Goal: Transaction & Acquisition: Purchase product/service

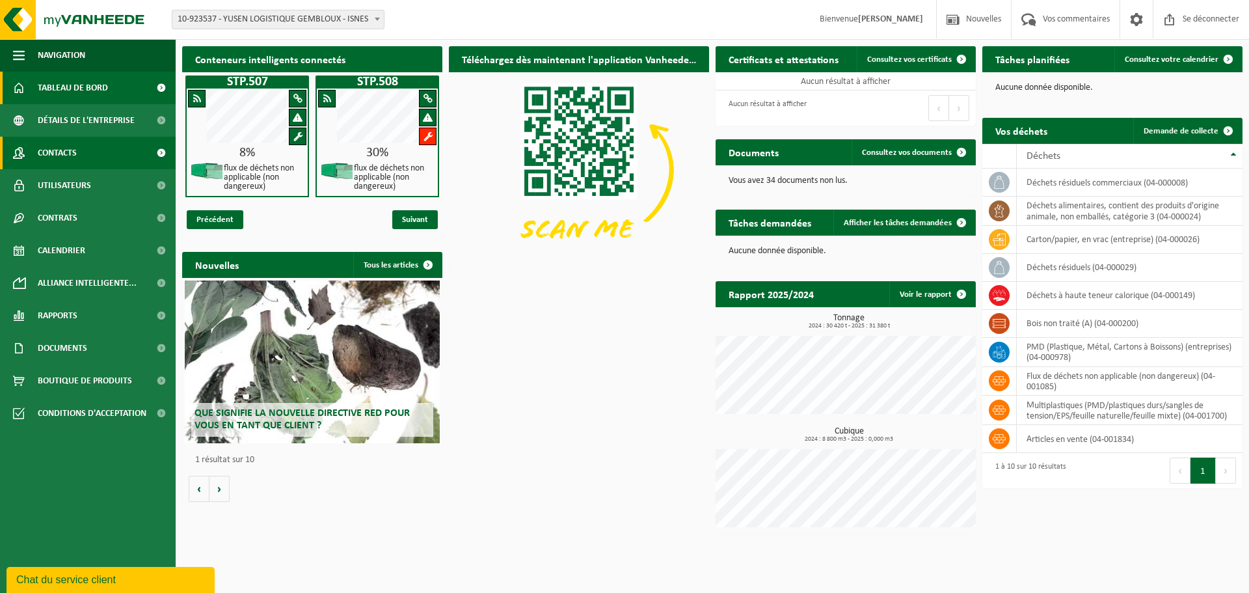
click at [71, 156] on font "Contacts" at bounding box center [57, 153] width 39 height 10
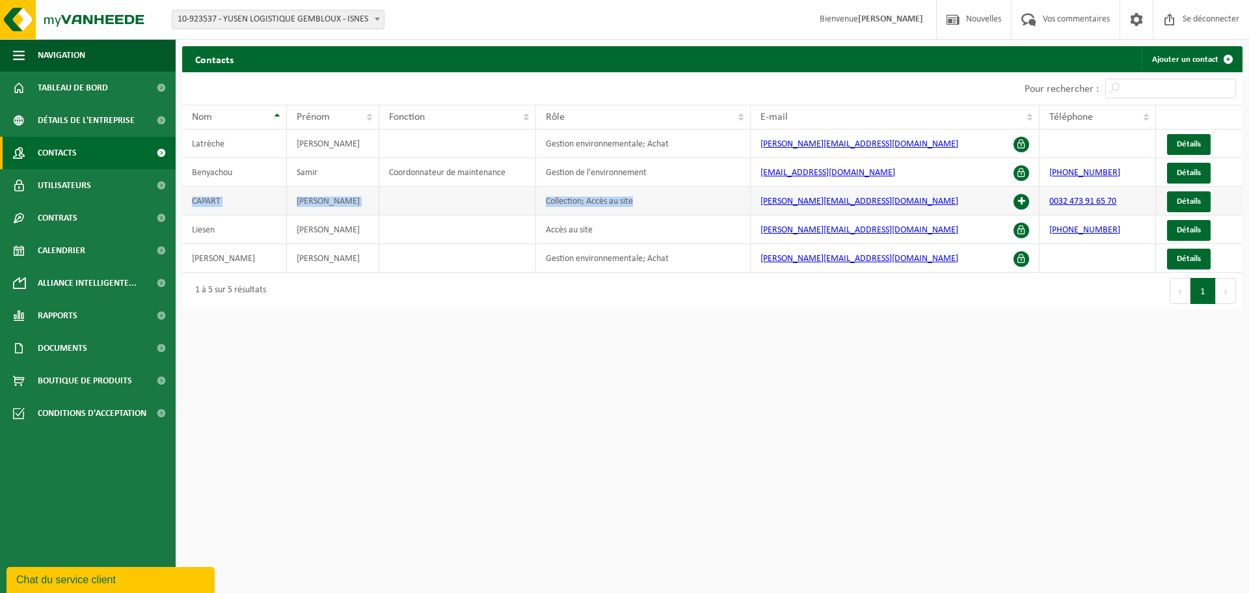
drag, startPoint x: 643, startPoint y: 204, endPoint x: 193, endPoint y: 201, distance: 450.2
click at [193, 201] on tr "CAPART ALEXANDRE Collection; Accès au site alexandre.capart@bnl.yusen-logistics…" at bounding box center [712, 201] width 1060 height 29
click at [1222, 298] on button "Suivant" at bounding box center [1226, 291] width 20 height 26
click at [1185, 298] on button "Précédent" at bounding box center [1180, 291] width 21 height 26
click at [1203, 296] on font "1" at bounding box center [1202, 292] width 5 height 10
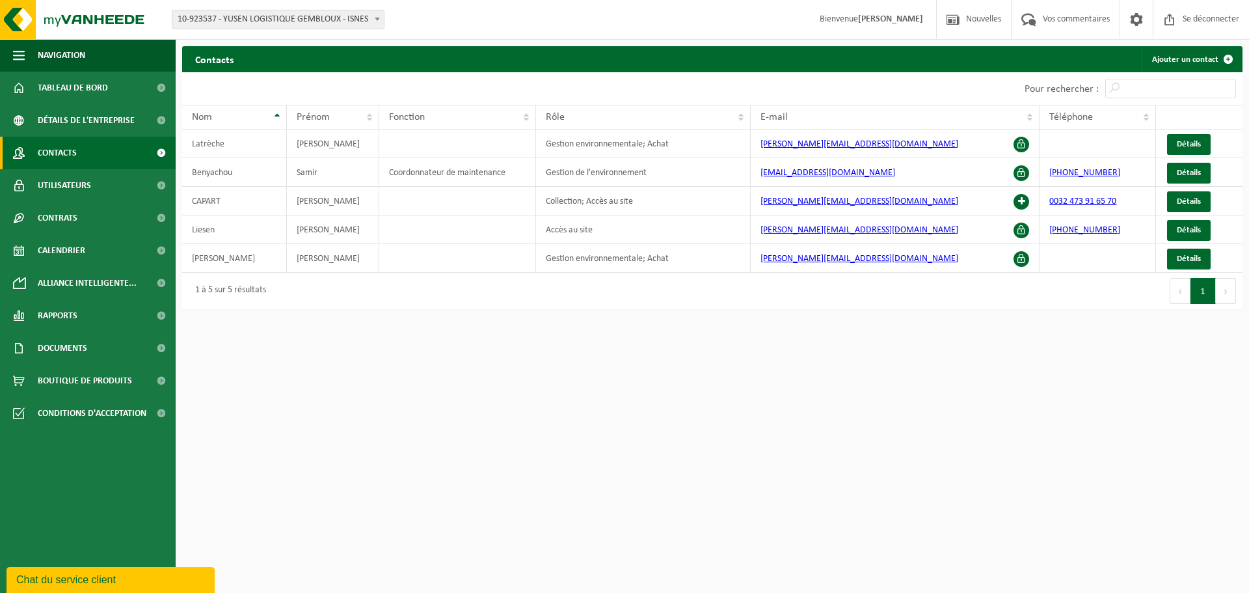
click at [326, 358] on html "Bifurquer: 10-923537 - YUSEN LOGISTIQUE GEMBLOUX - ISNES 10-923537 - YUSEN LOGI…" at bounding box center [624, 296] width 1249 height 593
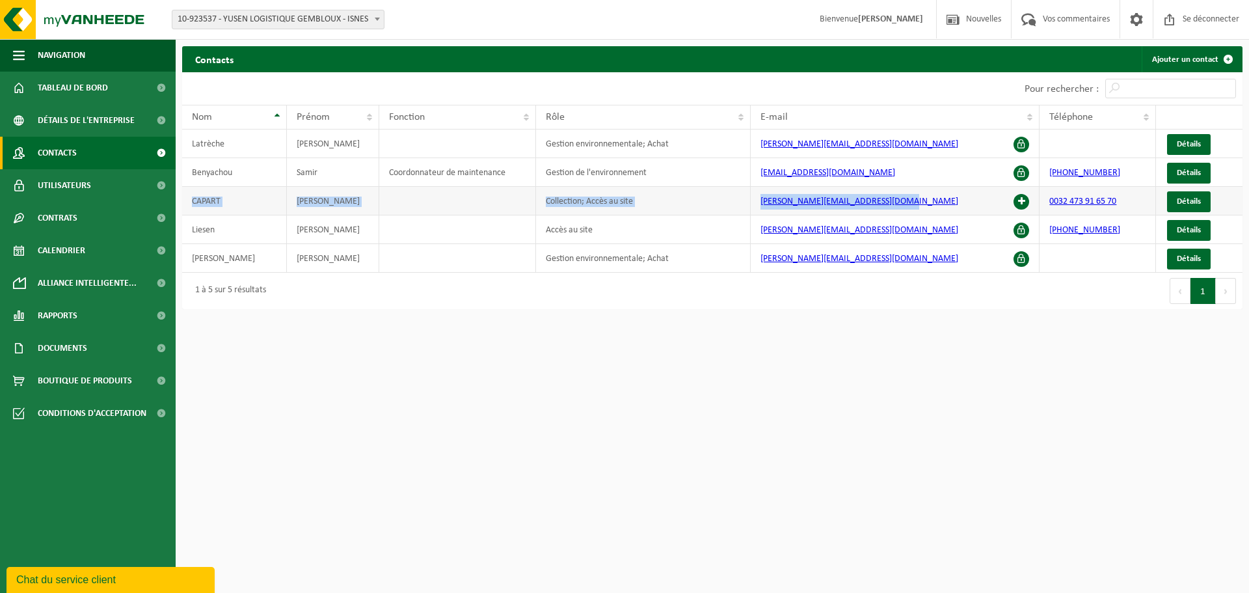
drag, startPoint x: 195, startPoint y: 193, endPoint x: 889, endPoint y: 203, distance: 694.2
click at [889, 203] on tr "CAPART ALEXANDRE Collection; Accès au site alexandre.capart@bnl.yusen-logistics…" at bounding box center [712, 201] width 1060 height 29
click at [1021, 203] on span at bounding box center [1022, 202] width 16 height 16
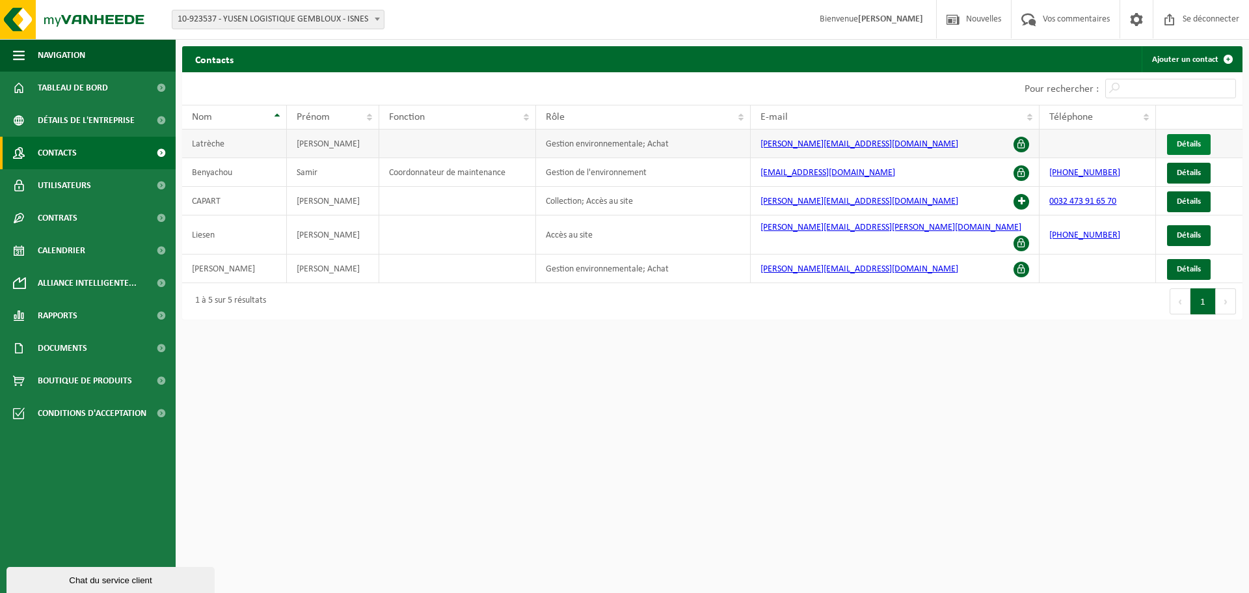
click at [1184, 145] on font "Détails" at bounding box center [1189, 144] width 24 height 8
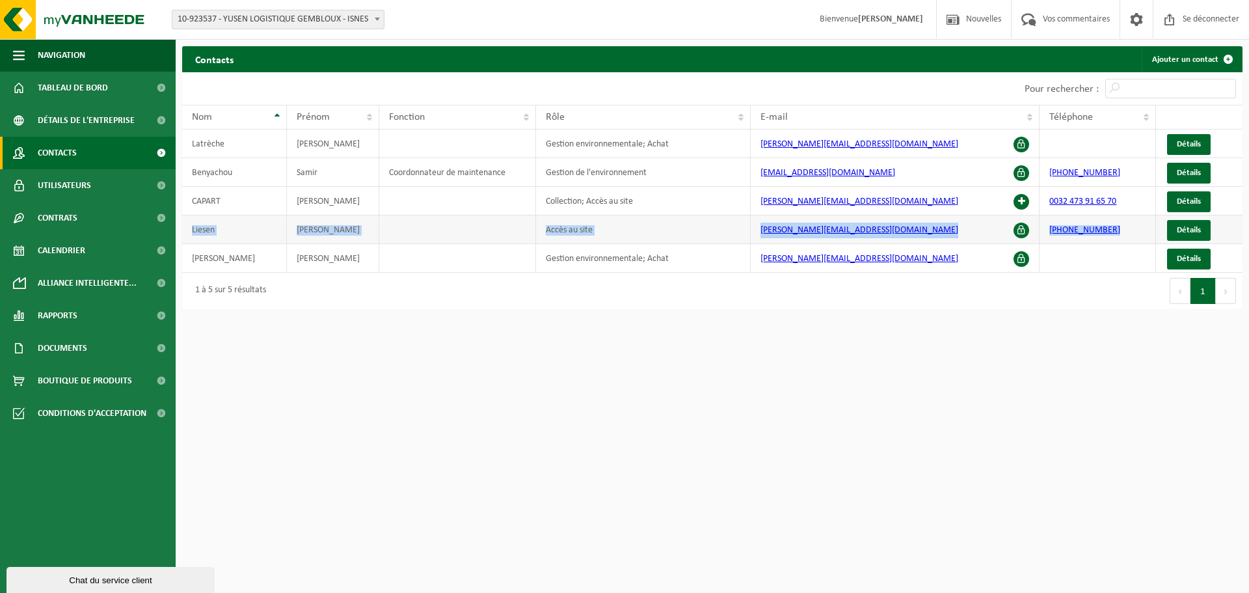
drag, startPoint x: 193, startPoint y: 230, endPoint x: 1129, endPoint y: 237, distance: 935.6
click at [1129, 237] on tr "Liesen Martine Accès au site martina.liesen@de.yusen-logistics.com +31206530247…" at bounding box center [712, 229] width 1060 height 29
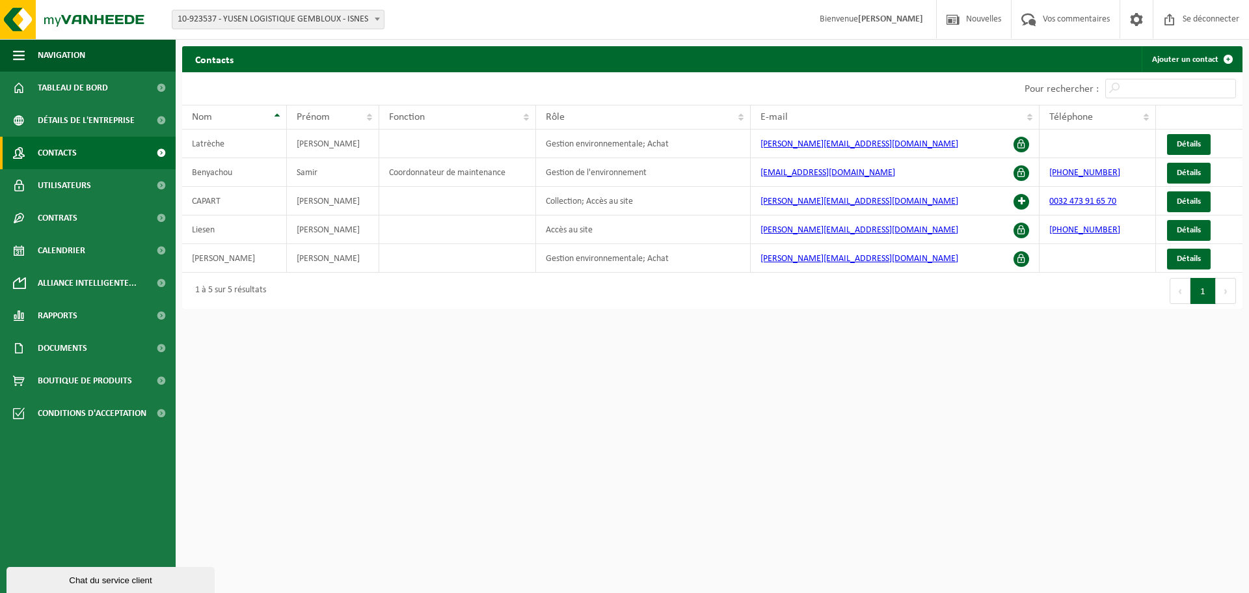
click at [1118, 334] on html "Bifurquer: 10-923537 - YUSEN LOGISTIQUE GEMBLOUX - ISNES 10-923537 - YUSEN LOGI…" at bounding box center [624, 296] width 1249 height 593
click at [64, 352] on font "Documents" at bounding box center [62, 349] width 49 height 10
click at [56, 379] on font "Factures" at bounding box center [56, 381] width 33 height 8
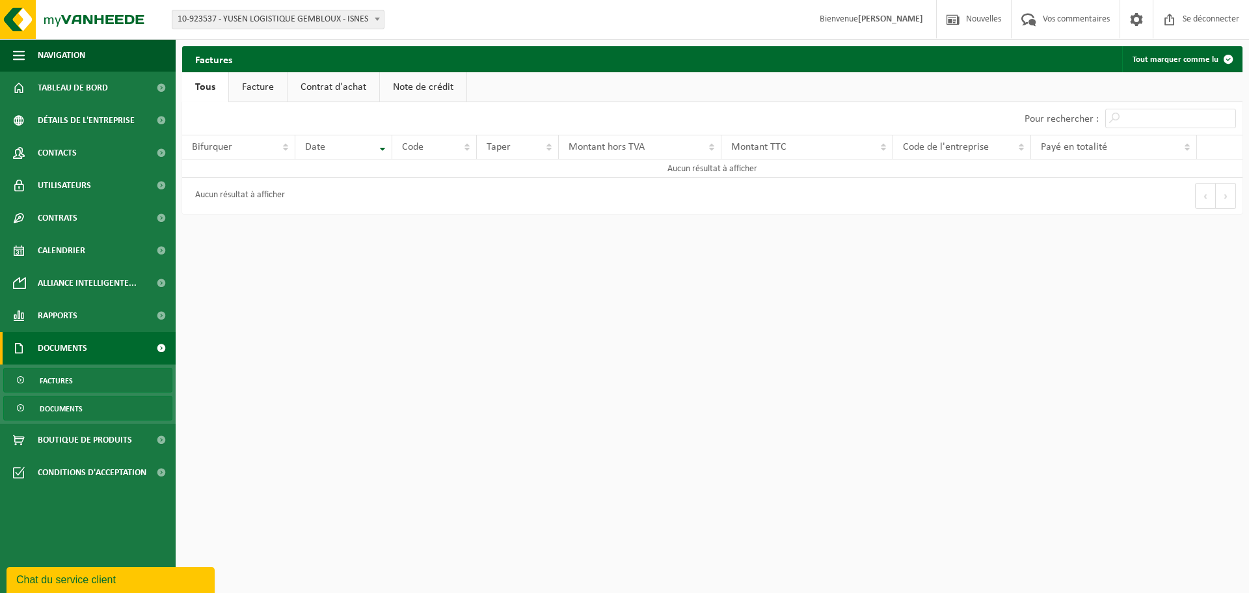
click at [56, 405] on font "Documents" at bounding box center [61, 409] width 43 height 8
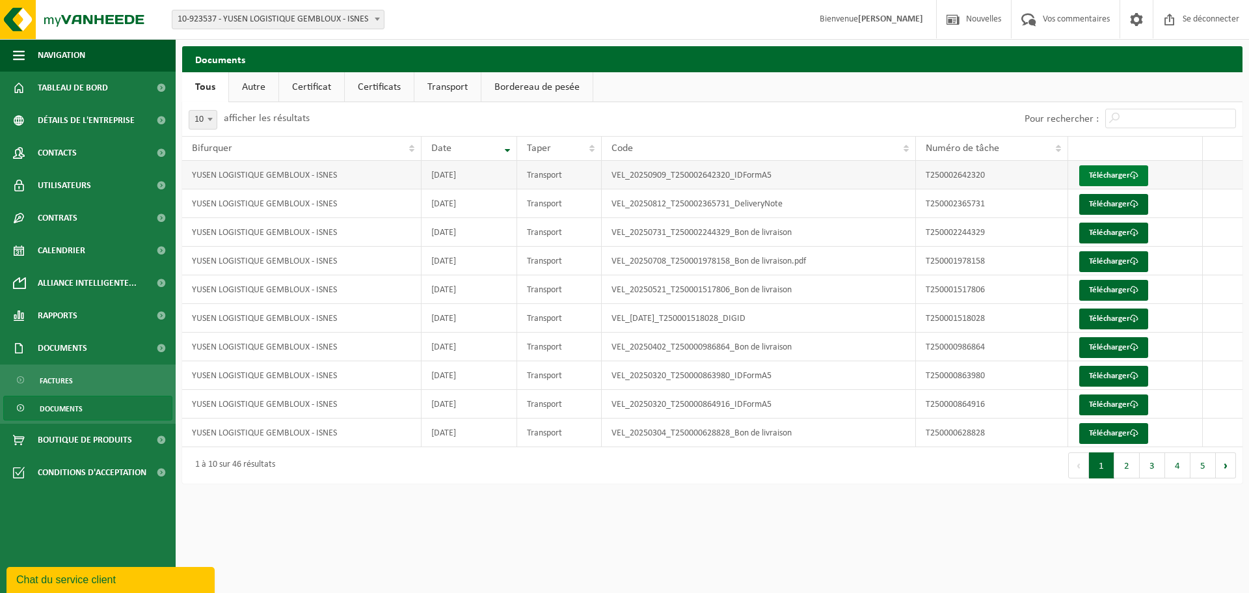
click at [1095, 175] on font "Télécharger" at bounding box center [1109, 175] width 41 height 8
click at [1094, 208] on font "Télécharger" at bounding box center [1109, 204] width 41 height 8
click at [1107, 235] on font "Télécharger" at bounding box center [1109, 232] width 41 height 8
click at [83, 90] on font "Tableau de bord" at bounding box center [73, 88] width 70 height 10
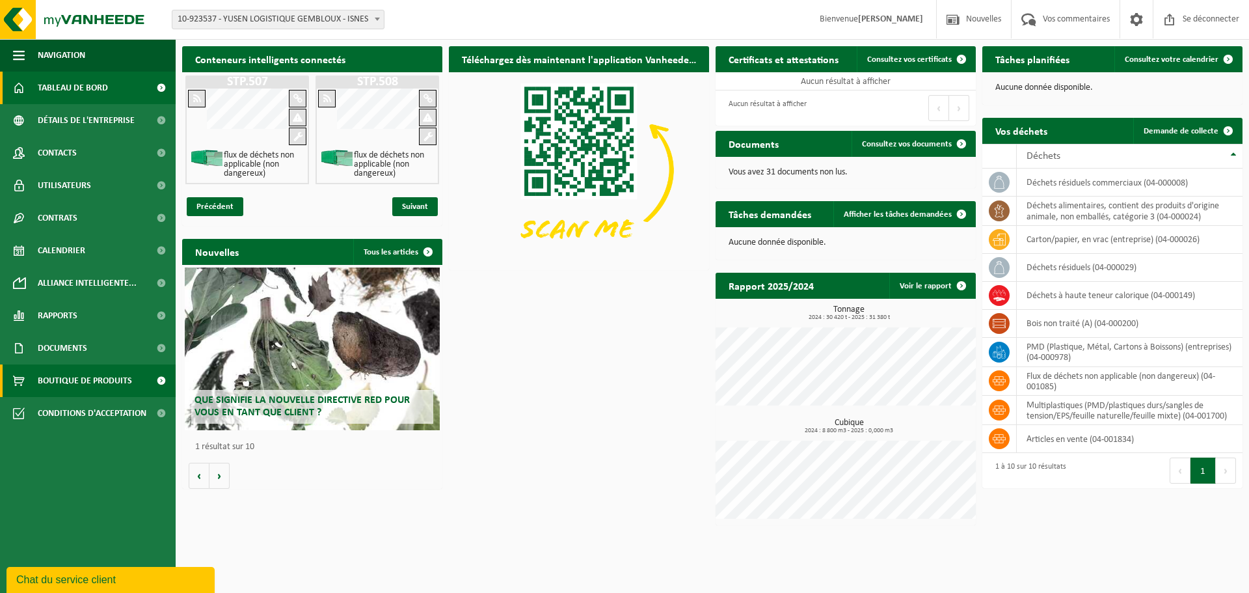
click at [72, 381] on font "Boutique de produits" at bounding box center [85, 381] width 94 height 10
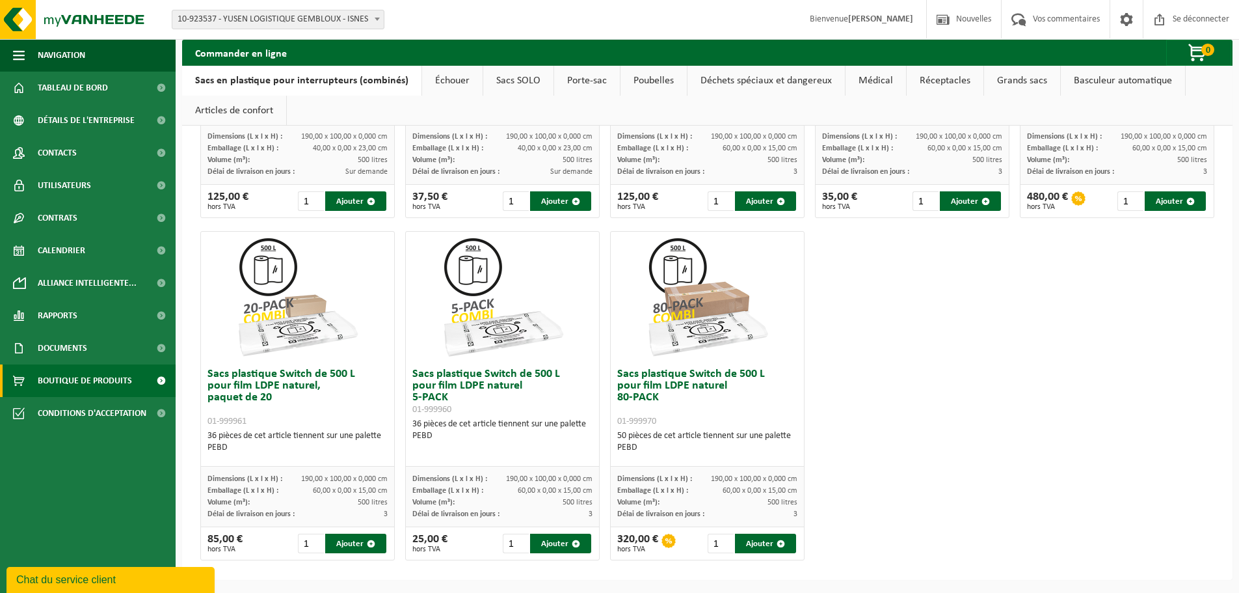
scroll to position [398, 0]
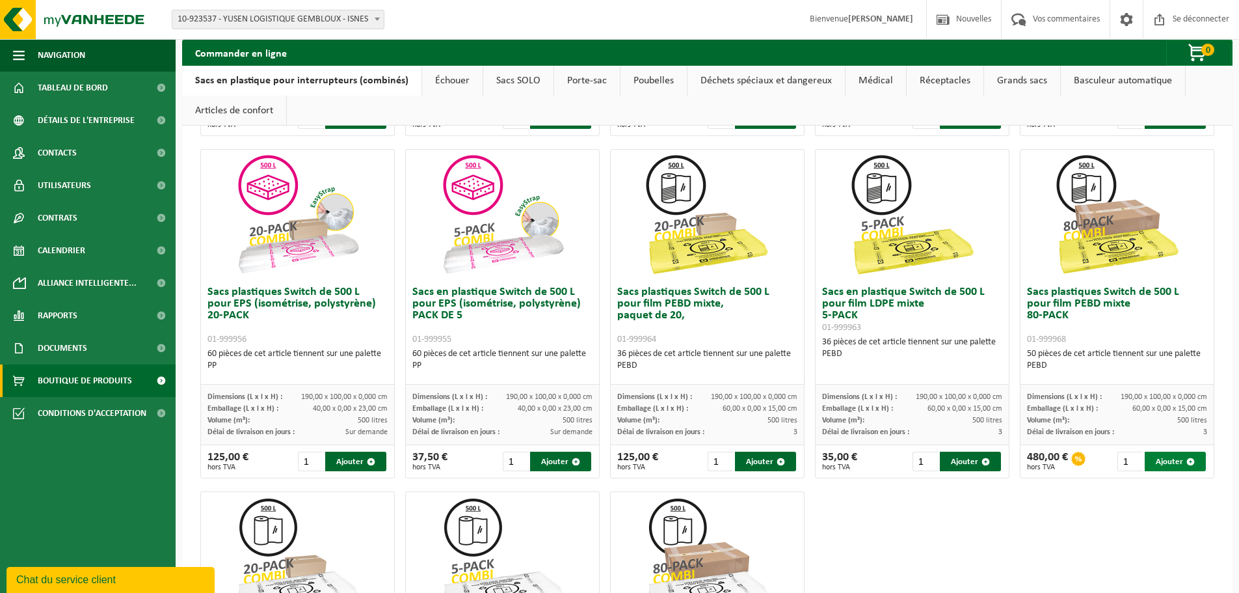
click at [1167, 462] on font "Ajouter" at bounding box center [1169, 461] width 27 height 8
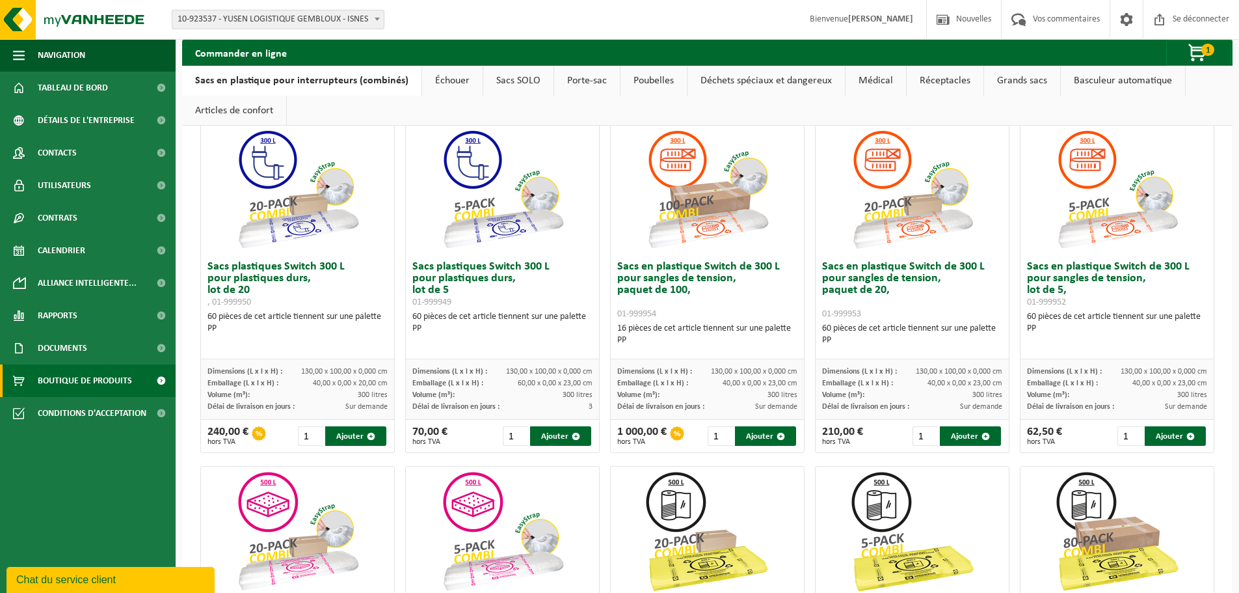
scroll to position [73, 0]
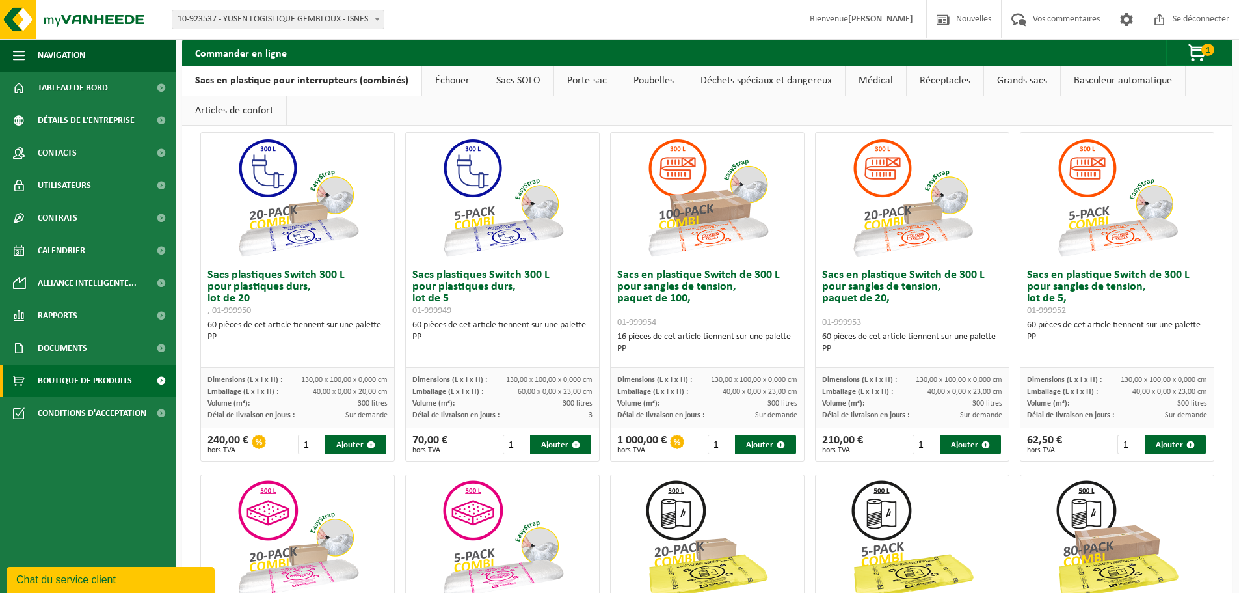
click at [683, 298] on font "paquet de 100," at bounding box center [654, 298] width 74 height 12
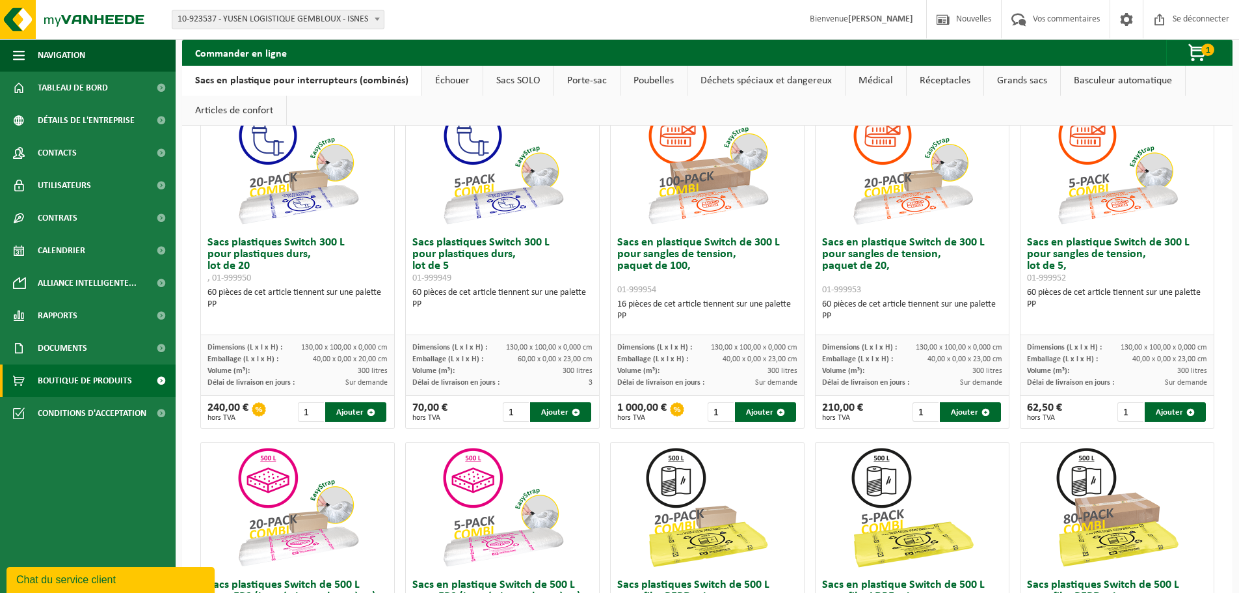
scroll to position [138, 0]
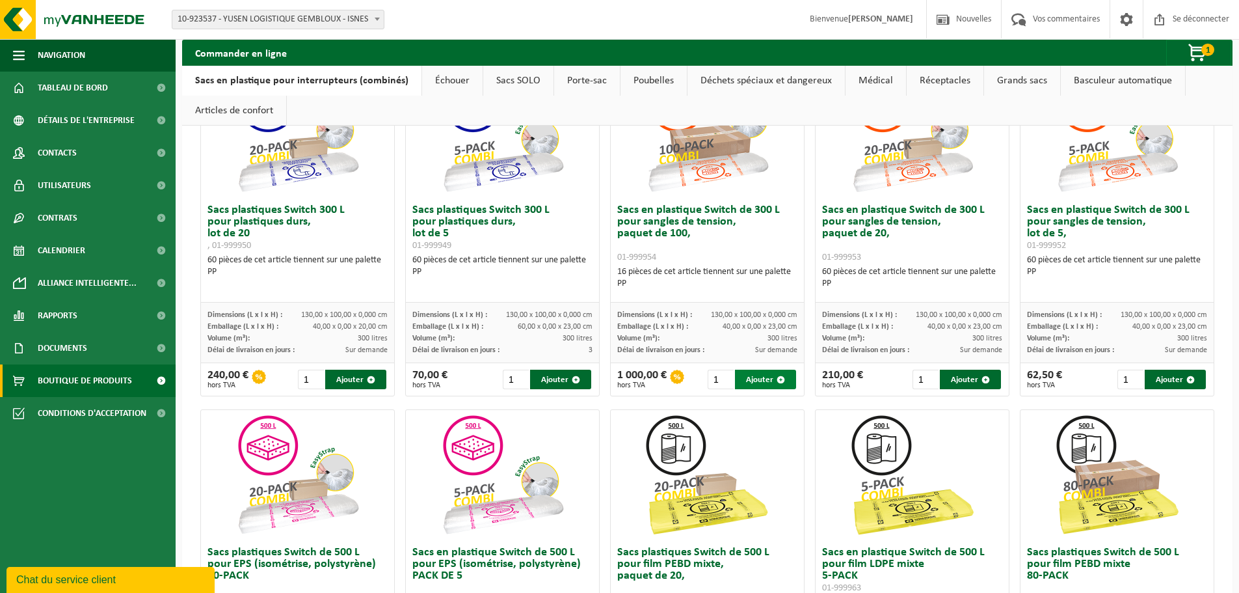
click at [757, 374] on button "Ajouter" at bounding box center [765, 380] width 61 height 20
click at [1206, 54] on span "2" at bounding box center [1208, 50] width 13 height 12
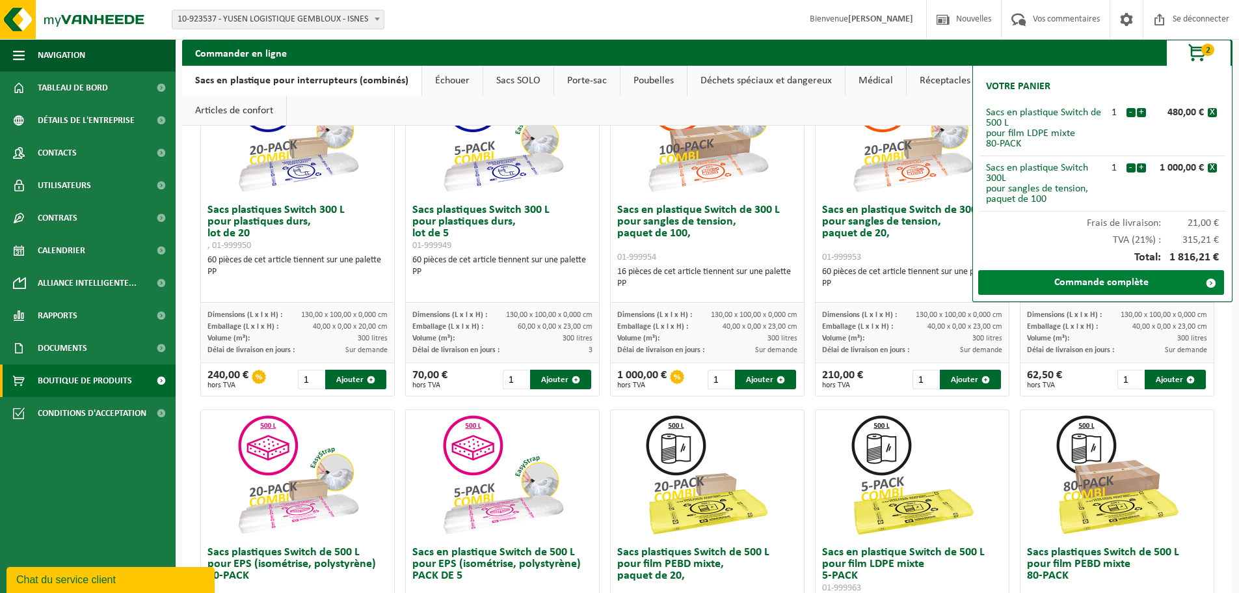
click at [1128, 280] on font "Commande complète" at bounding box center [1102, 282] width 94 height 10
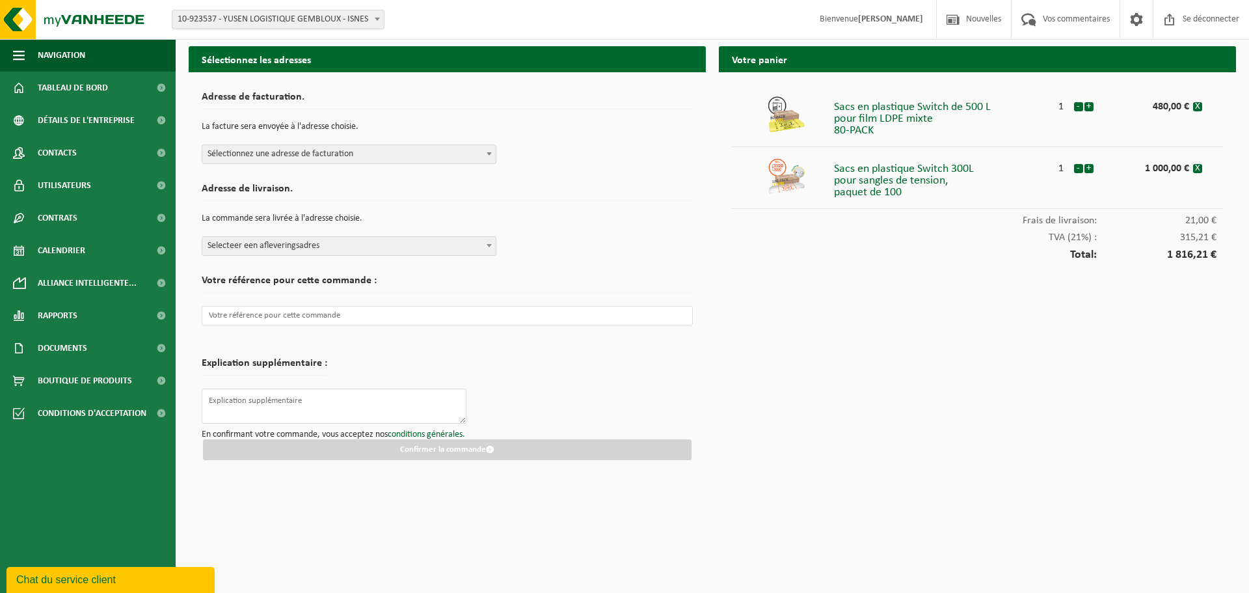
click at [370, 158] on span "Sélectionnez une adresse de facturation" at bounding box center [348, 154] width 293 height 18
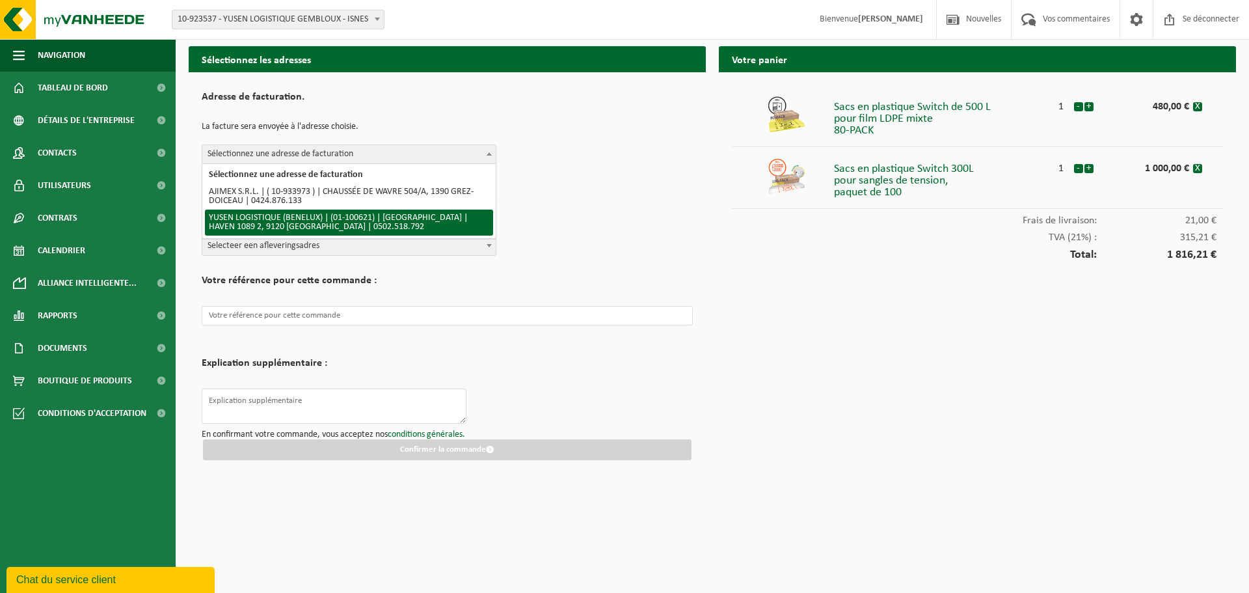
select select "845"
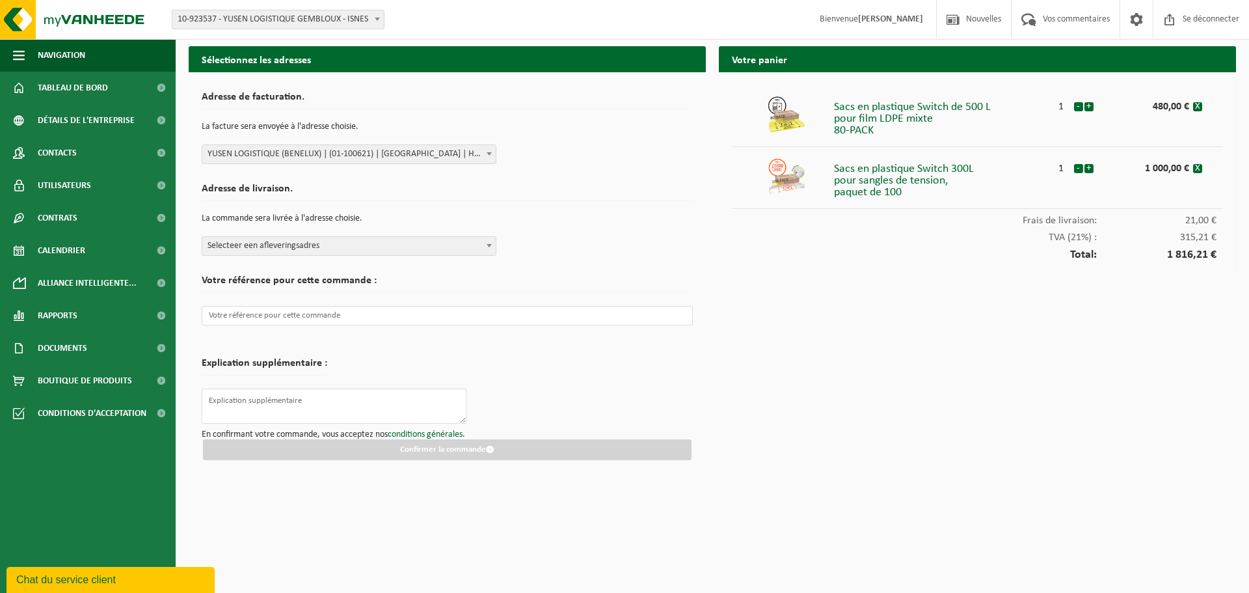
click at [418, 154] on span "YUSEN LOGISTIQUE (BENELUX) | (01-100621) | KEETBERGLAAN | HAVEN 1089 2, 9120 ME…" at bounding box center [348, 154] width 293 height 18
click at [420, 249] on span "Selecteer een afleveringsadres" at bounding box center [348, 246] width 293 height 18
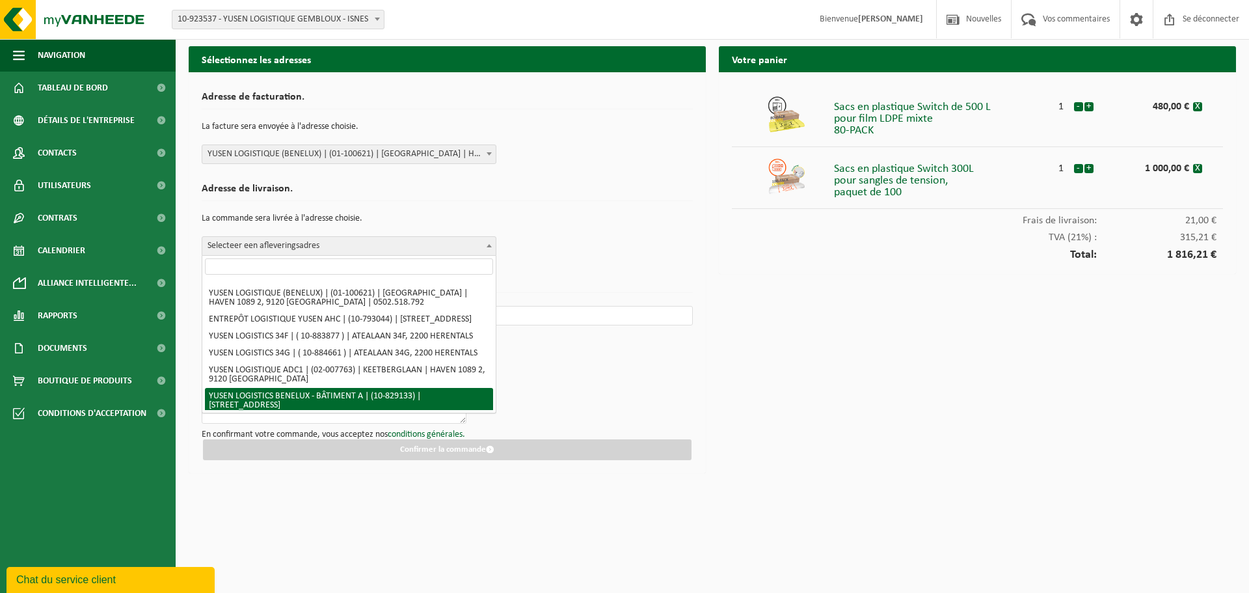
scroll to position [172, 0]
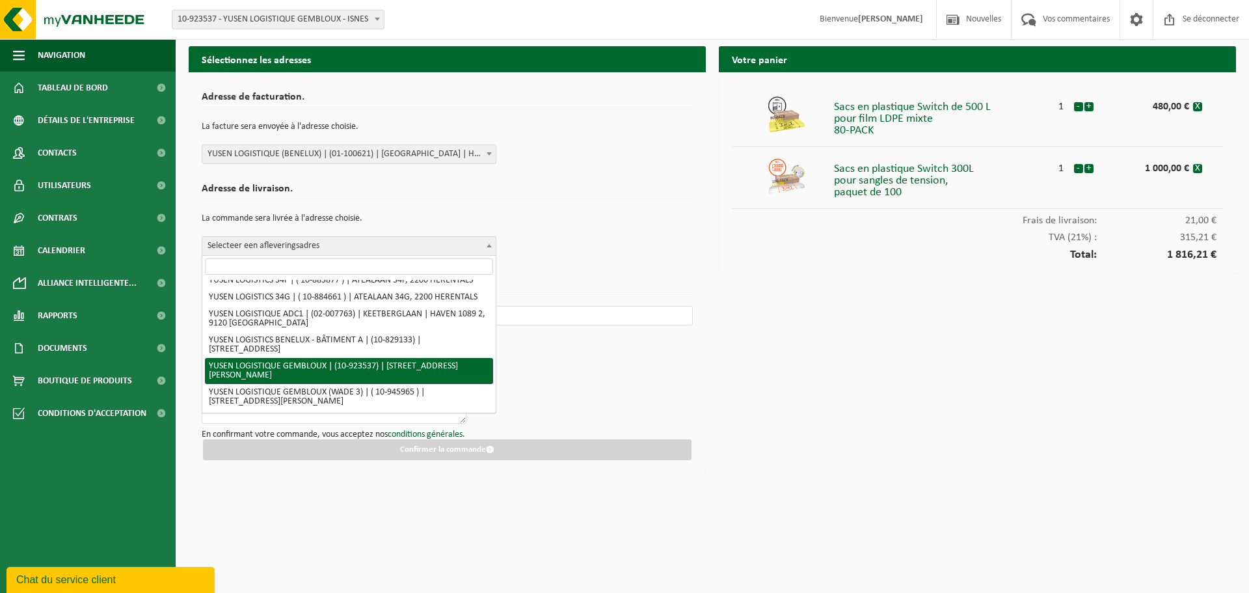
select select "131025"
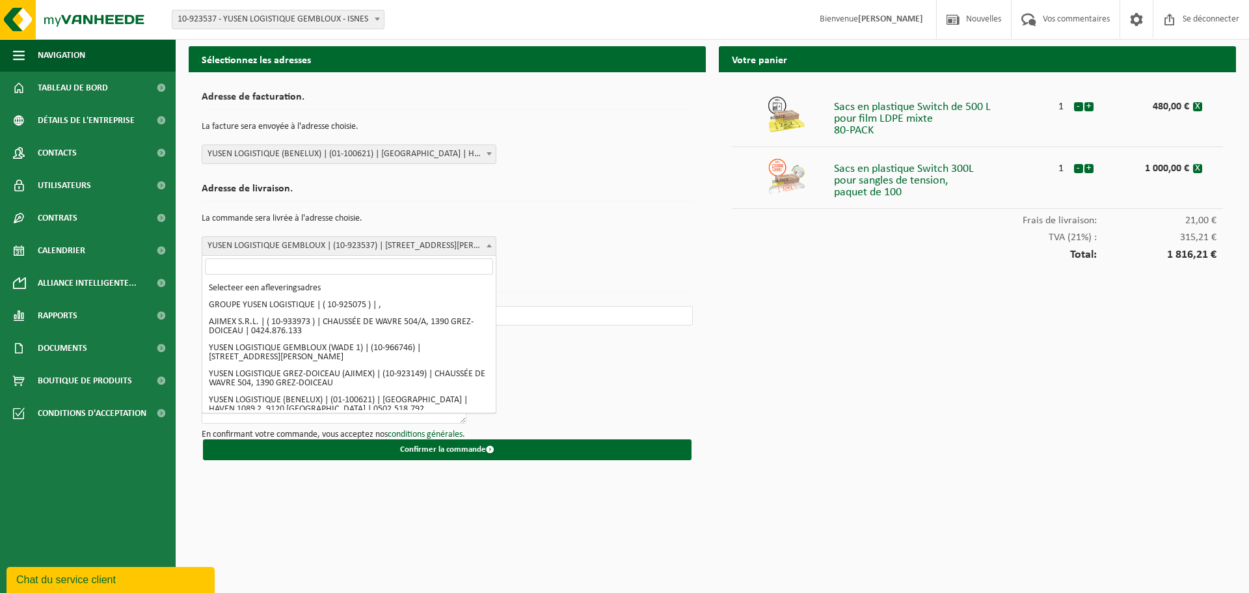
click at [490, 245] on b at bounding box center [489, 245] width 5 height 3
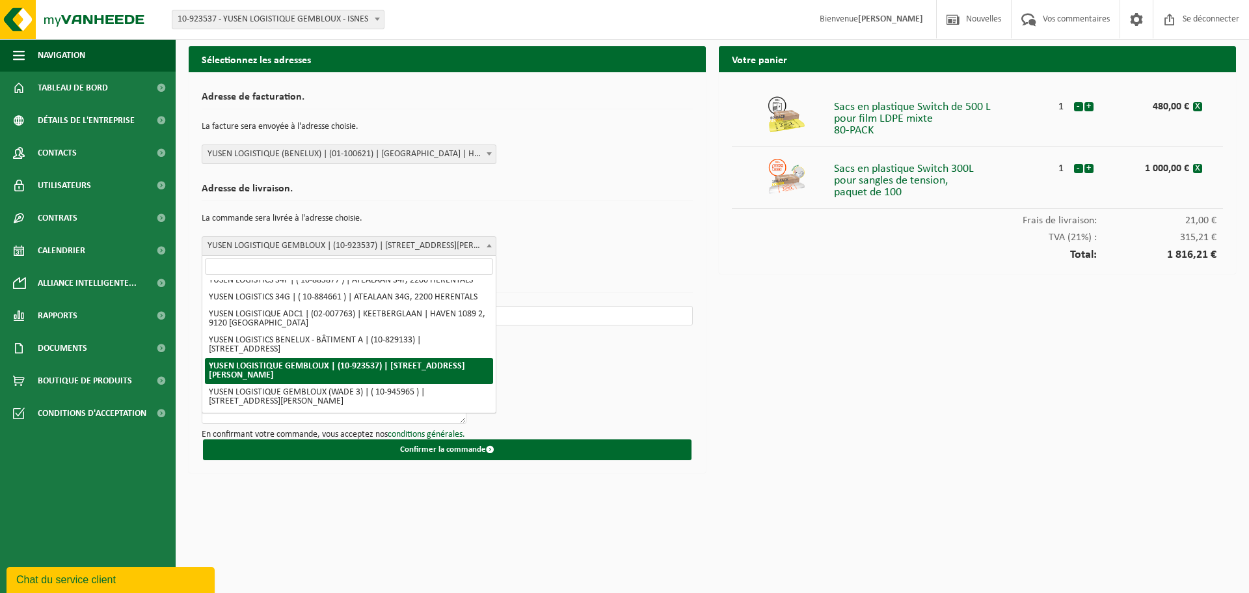
click at [490, 245] on b at bounding box center [489, 245] width 5 height 3
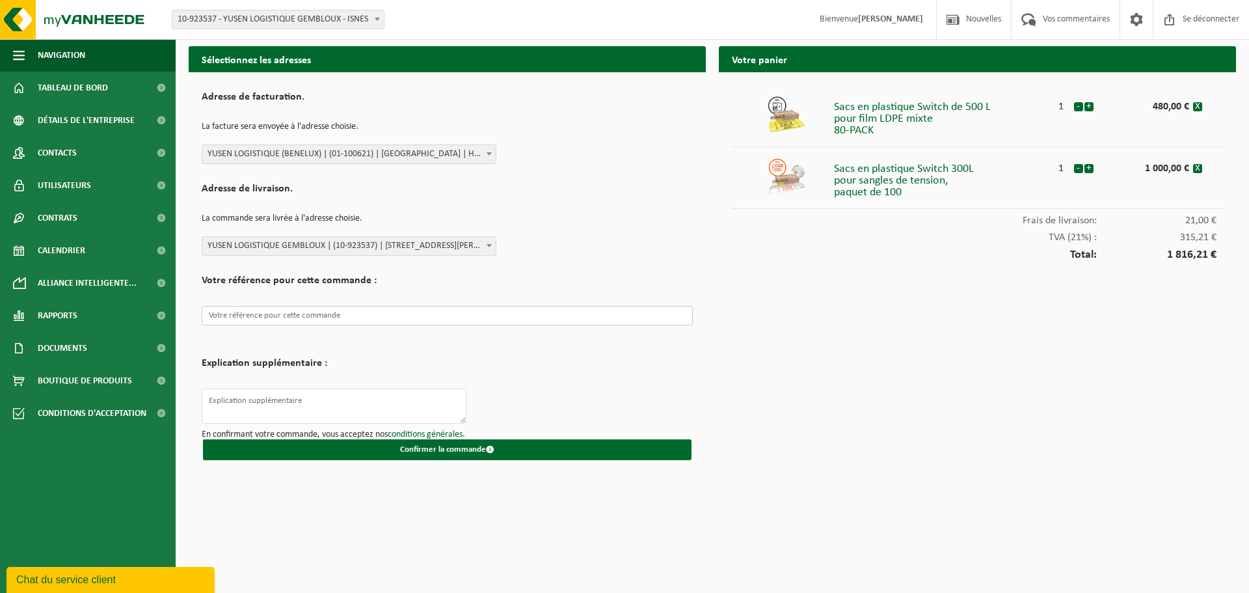
click at [273, 314] on input "text" at bounding box center [447, 316] width 491 height 20
click at [290, 413] on textarea at bounding box center [334, 405] width 265 height 35
drag, startPoint x: 384, startPoint y: 283, endPoint x: 200, endPoint y: 278, distance: 184.2
click at [200, 278] on div "Adresse de facturation. La facture sera envoyée à l'adresse choisie. Sélectionn…" at bounding box center [447, 272] width 517 height 401
click at [221, 317] on input "text" at bounding box center [447, 316] width 491 height 20
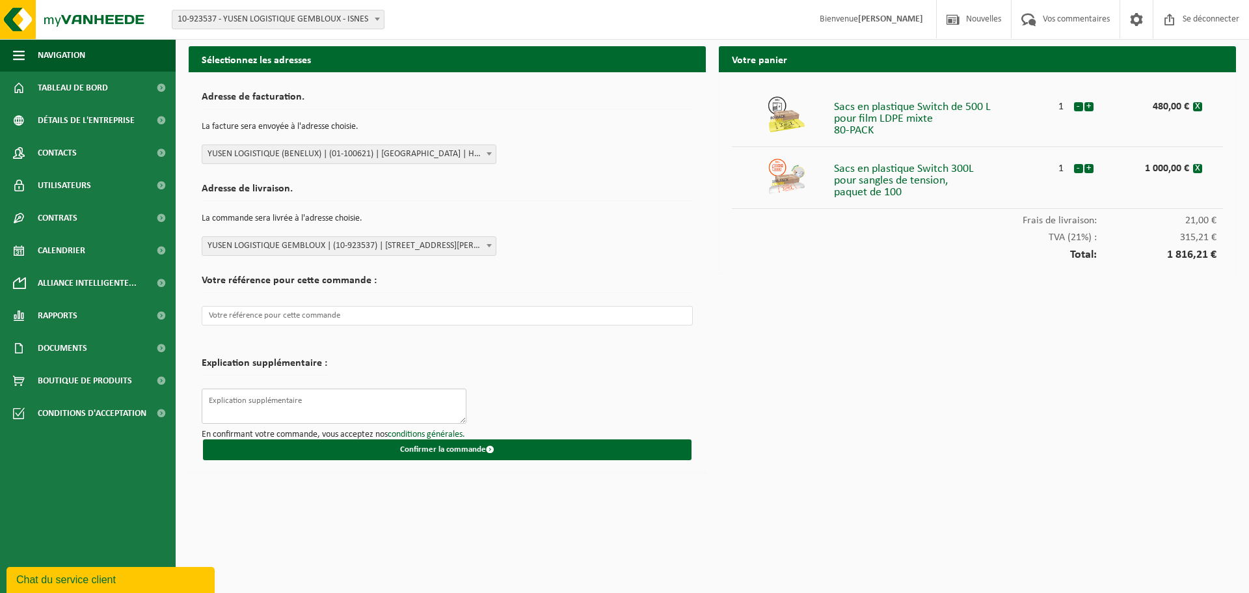
click at [241, 408] on textarea at bounding box center [334, 405] width 265 height 35
click at [280, 402] on textarea at bounding box center [334, 405] width 265 height 35
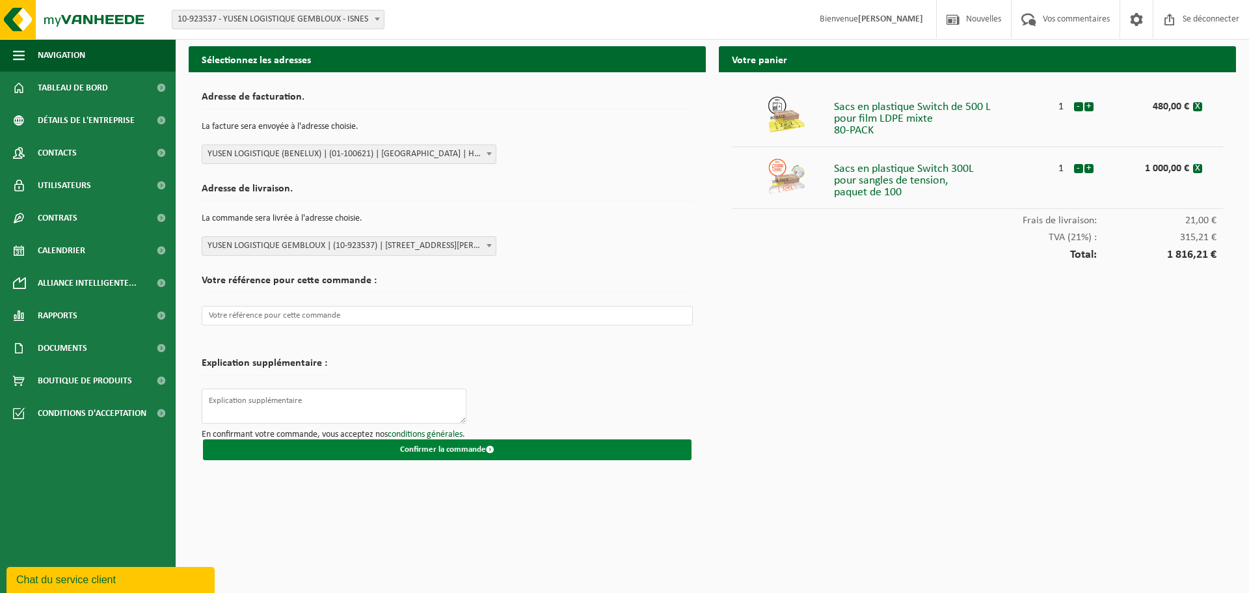
click at [453, 446] on font "Confirmer la commande" at bounding box center [443, 449] width 86 height 8
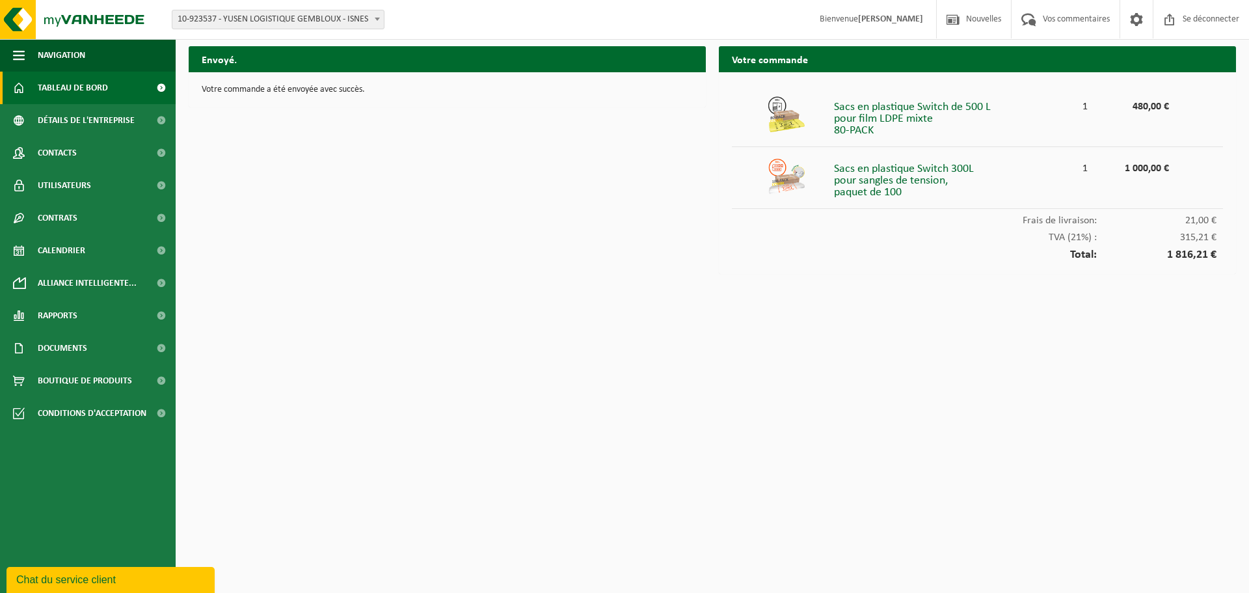
click at [109, 84] on link "Tableau de bord" at bounding box center [88, 88] width 176 height 33
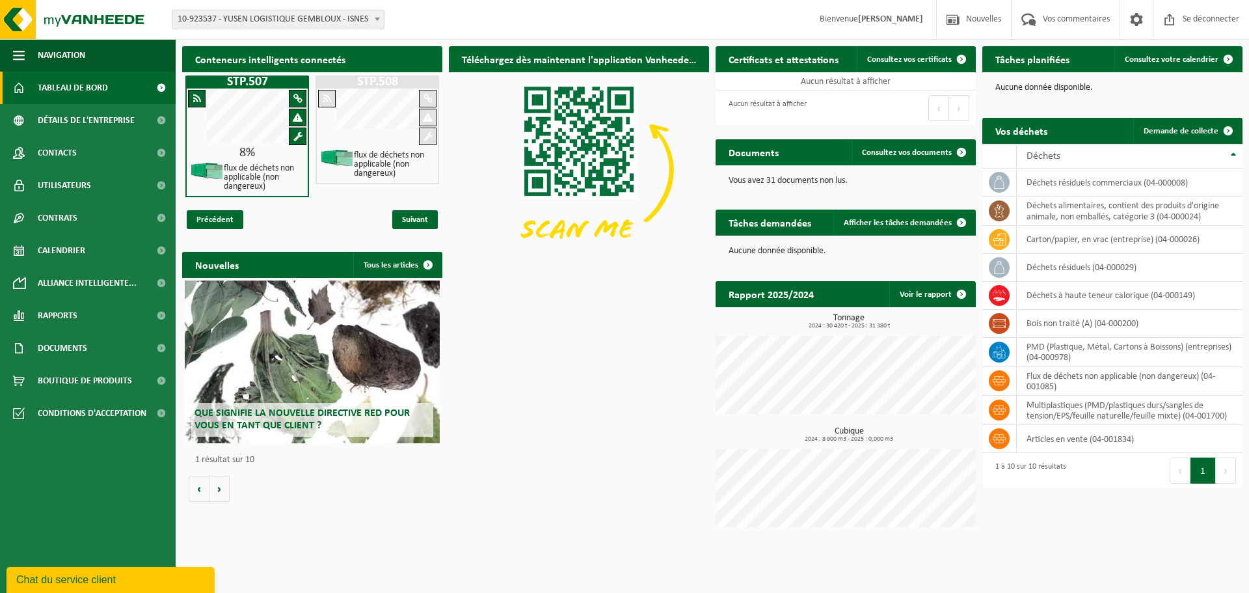
click at [505, 296] on div "Conteneurs intelligents connectés STP.507 8% flux de déchets non applicable (no…" at bounding box center [712, 290] width 1067 height 500
